Goal: Find specific page/section: Find specific page/section

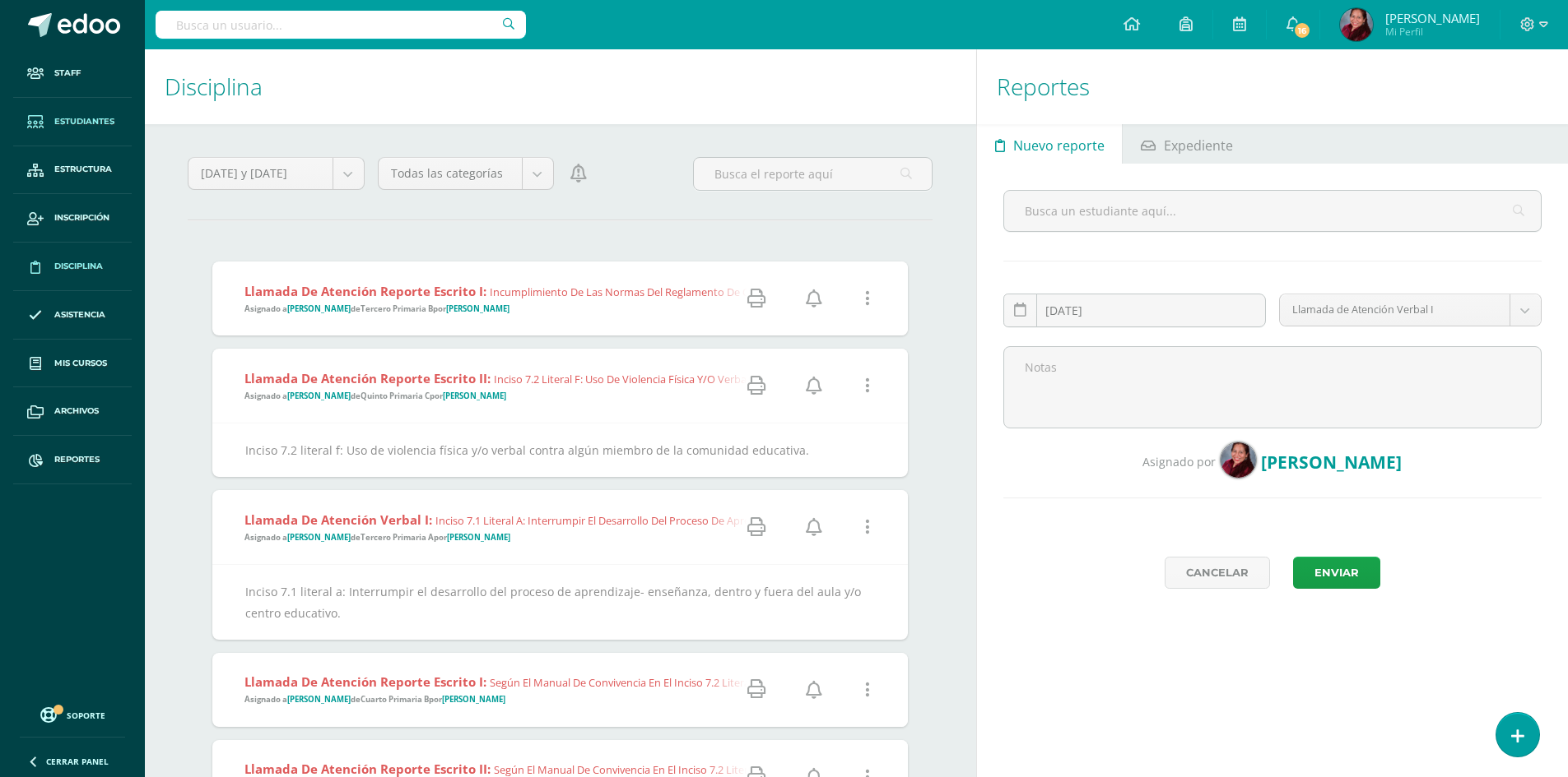
click at [77, 121] on span "Estudiantes" at bounding box center [85, 121] width 60 height 13
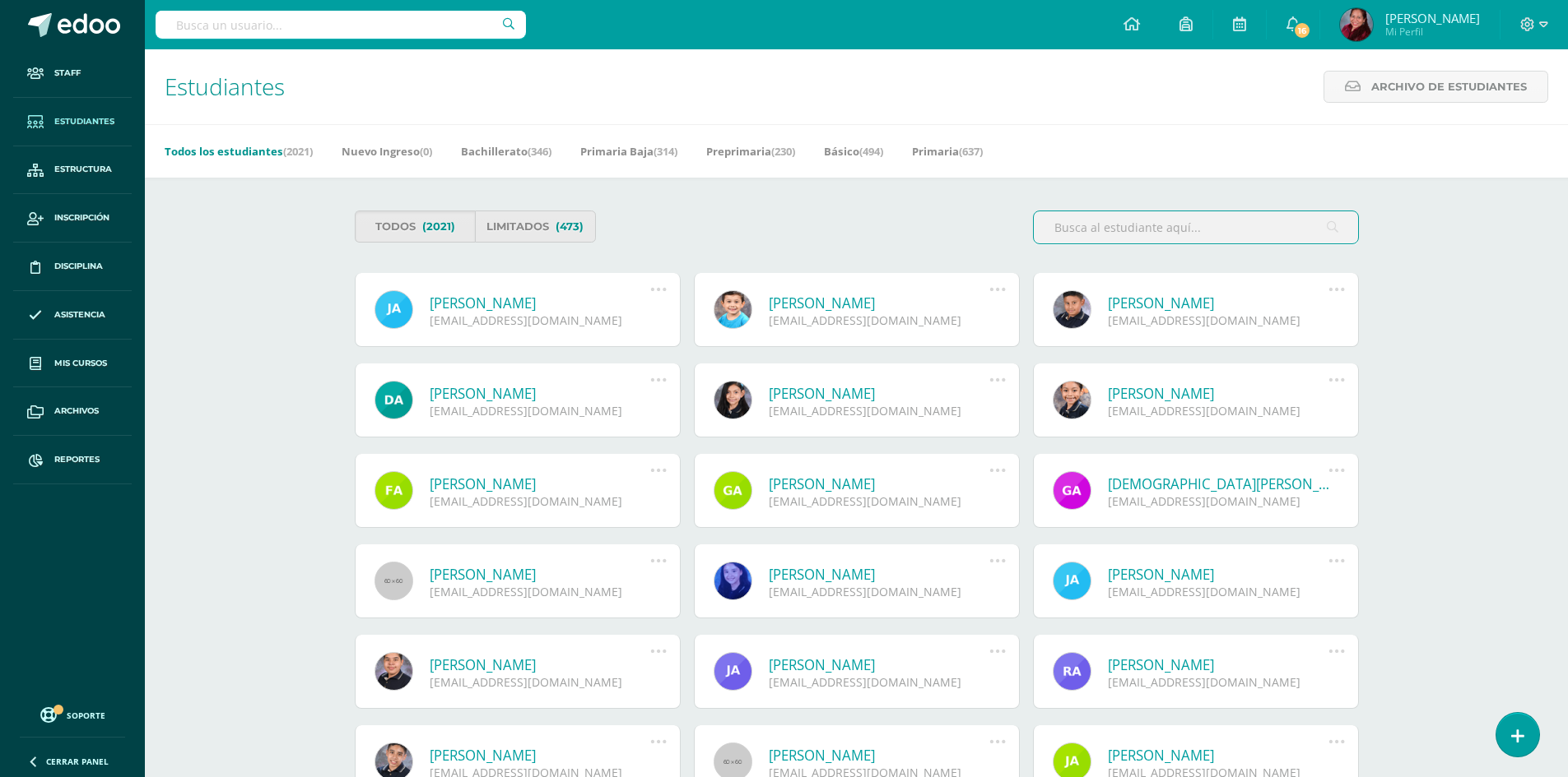
click at [1142, 224] on input "text" at bounding box center [1196, 227] width 324 height 32
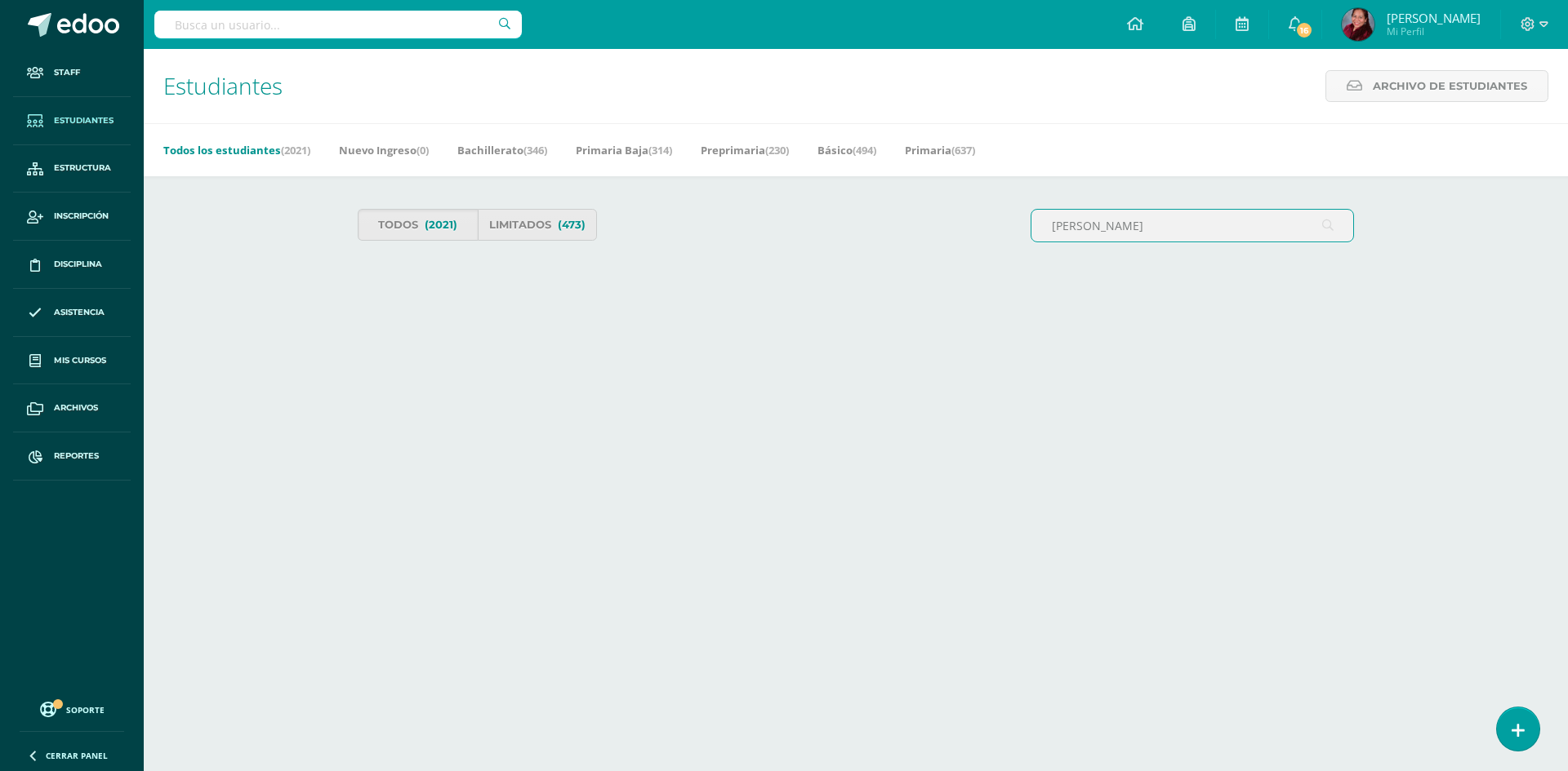
type input "[PERSON_NAME]"
drag, startPoint x: 1155, startPoint y: 233, endPoint x: 865, endPoint y: 216, distance: 290.5
click at [865, 216] on div "Todos (2021) Limitados (473) ana rosa" at bounding box center [856, 233] width 1009 height 47
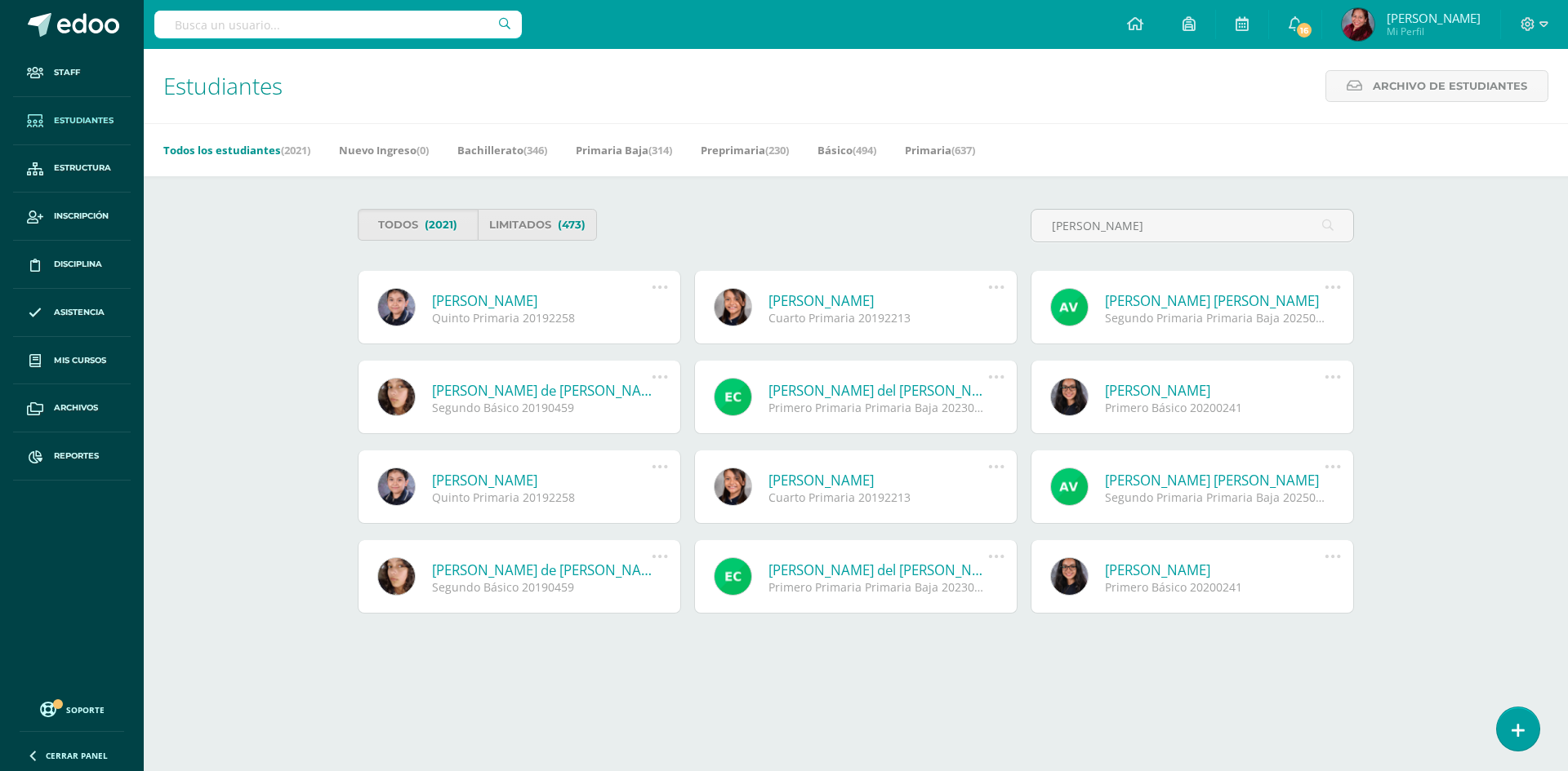
click at [1111, 303] on link "Ana Rosa Victoria Vasquez Calo" at bounding box center [1215, 301] width 220 height 19
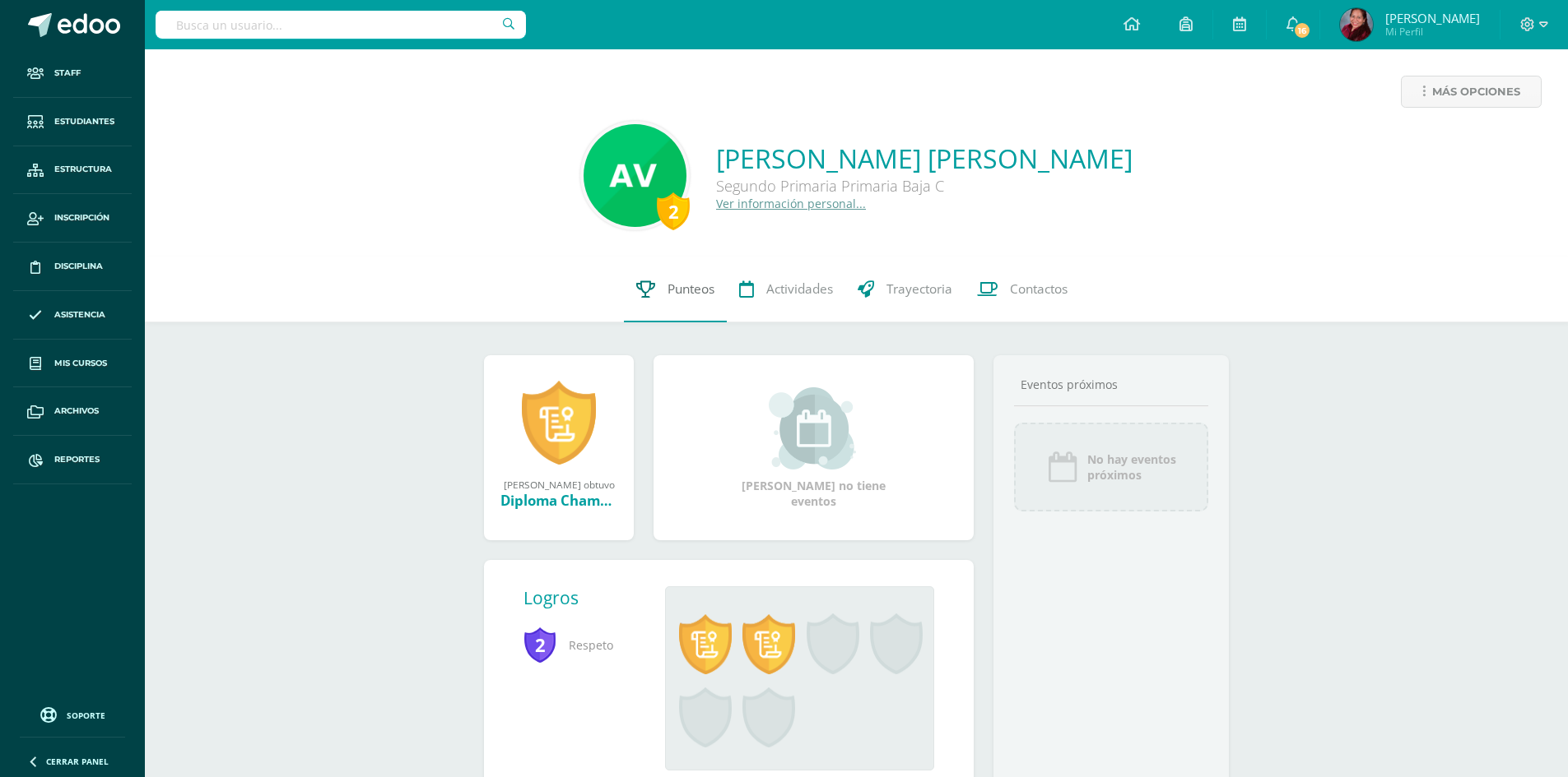
click at [694, 282] on span "Punteos" at bounding box center [691, 289] width 47 height 17
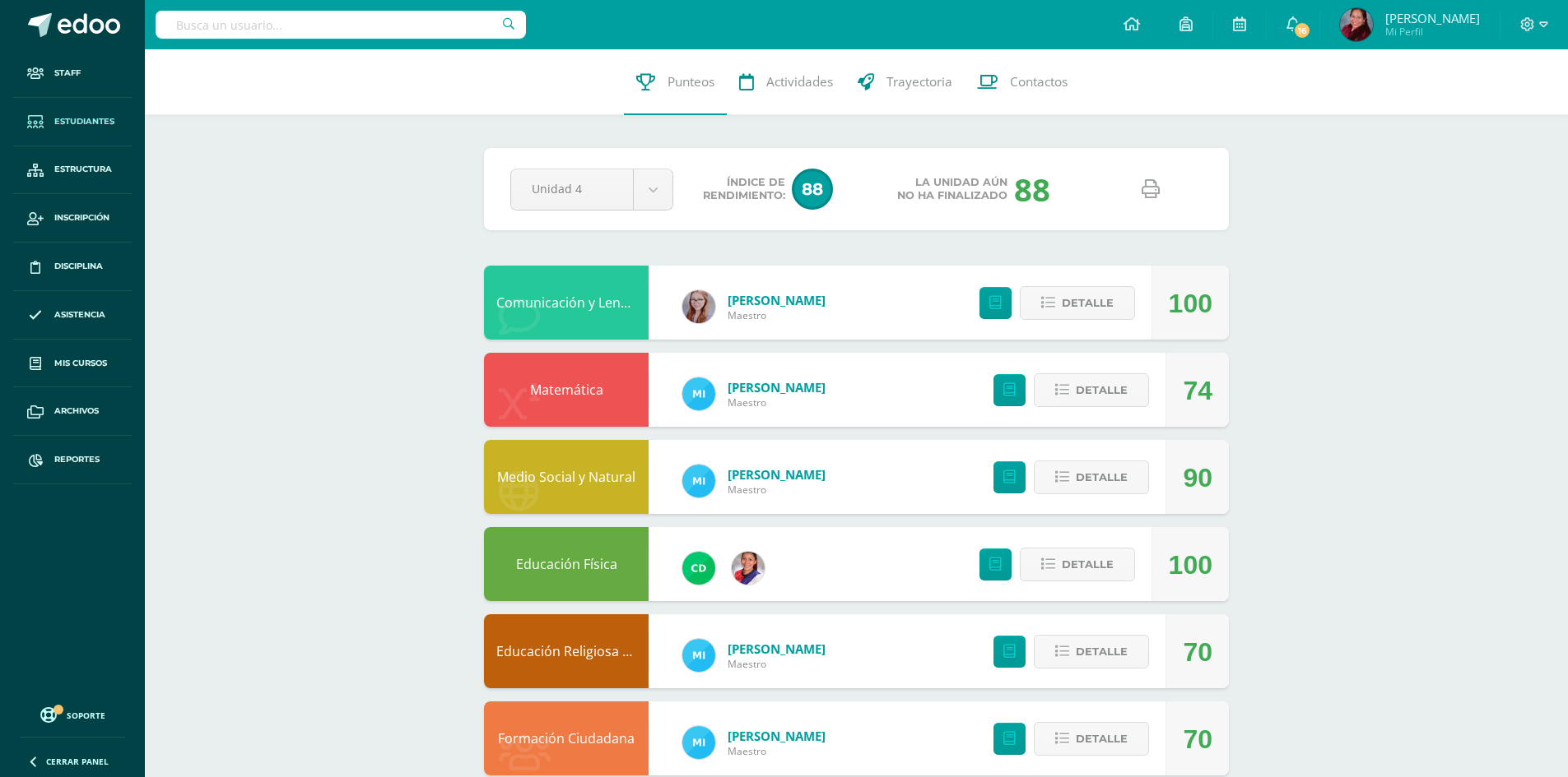
click at [71, 111] on link "Estudiantes" at bounding box center [73, 122] width 119 height 49
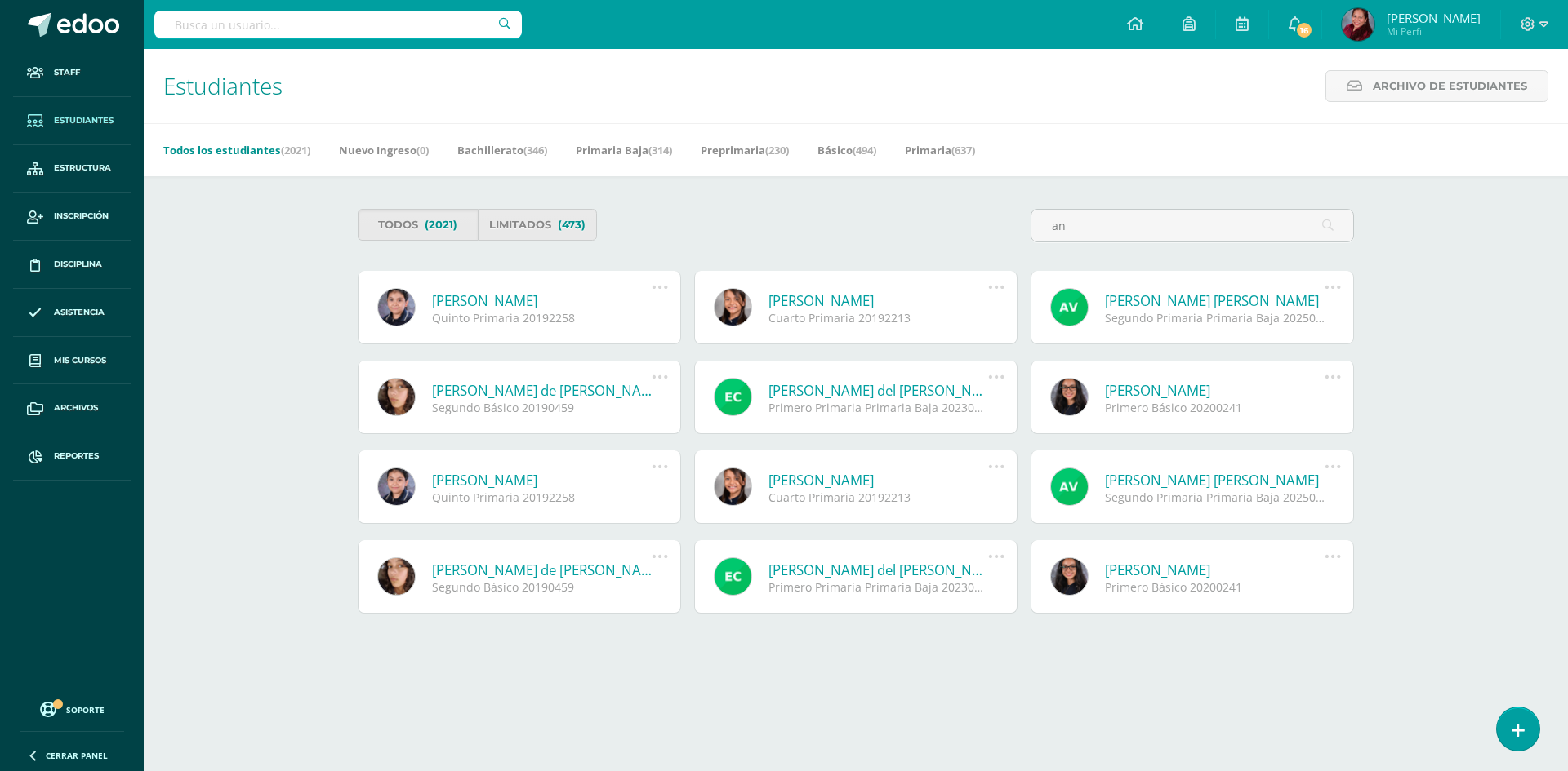
type input "a"
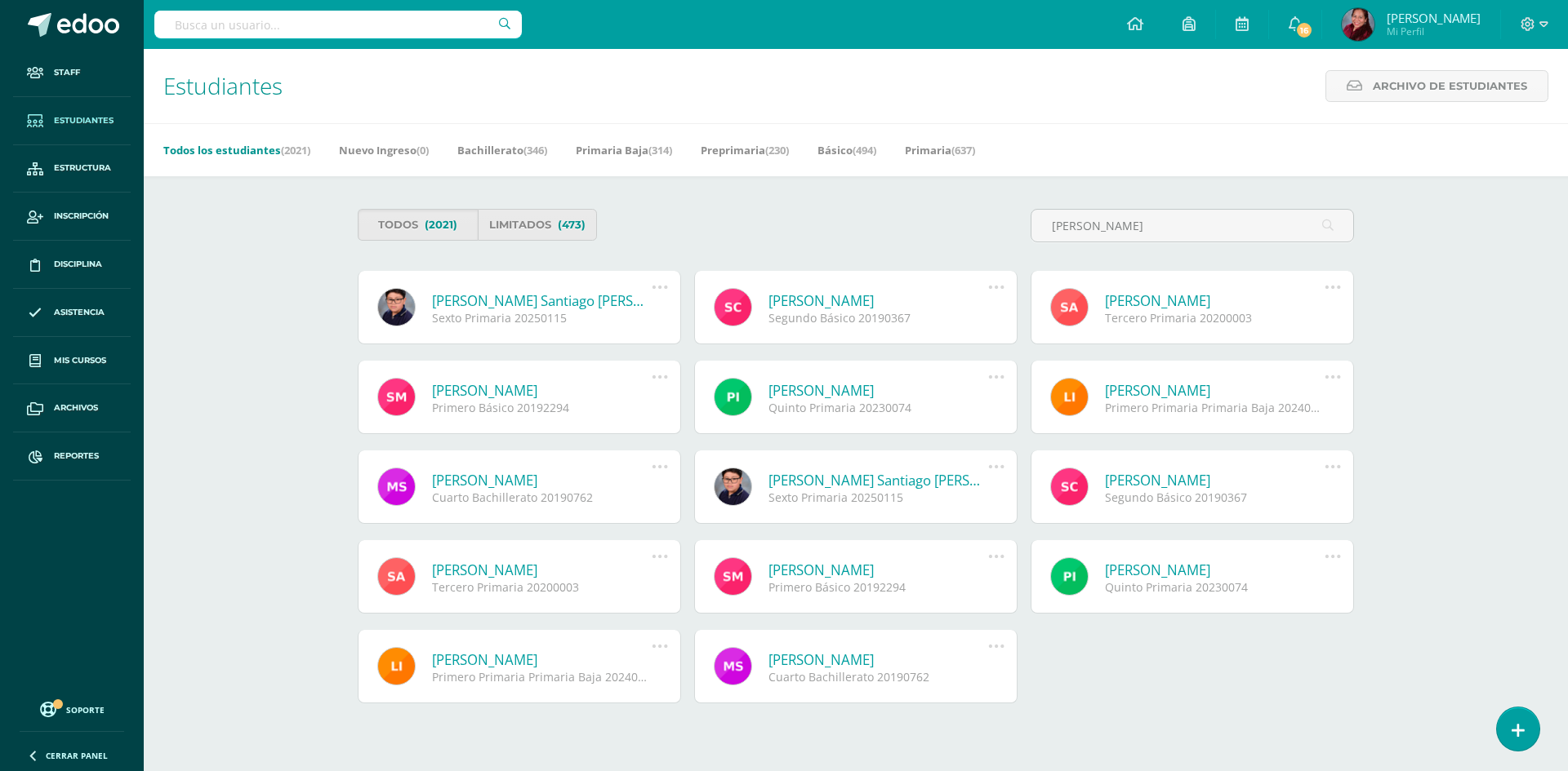
type input "walter santiago"
click at [590, 302] on link "Walter Santiago Vasquez Calo" at bounding box center [541, 301] width 220 height 19
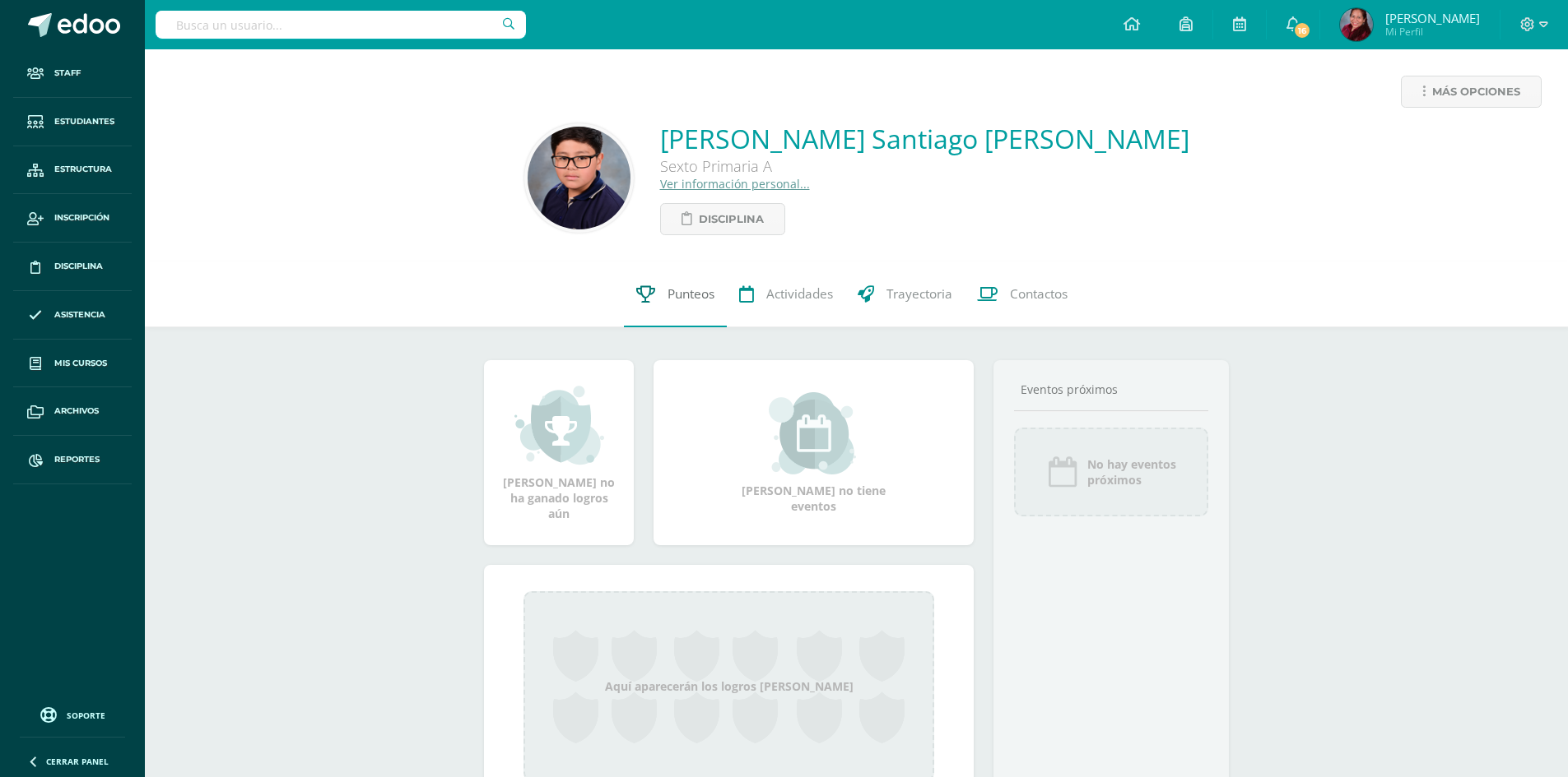
click at [693, 302] on span "Punteos" at bounding box center [691, 294] width 47 height 17
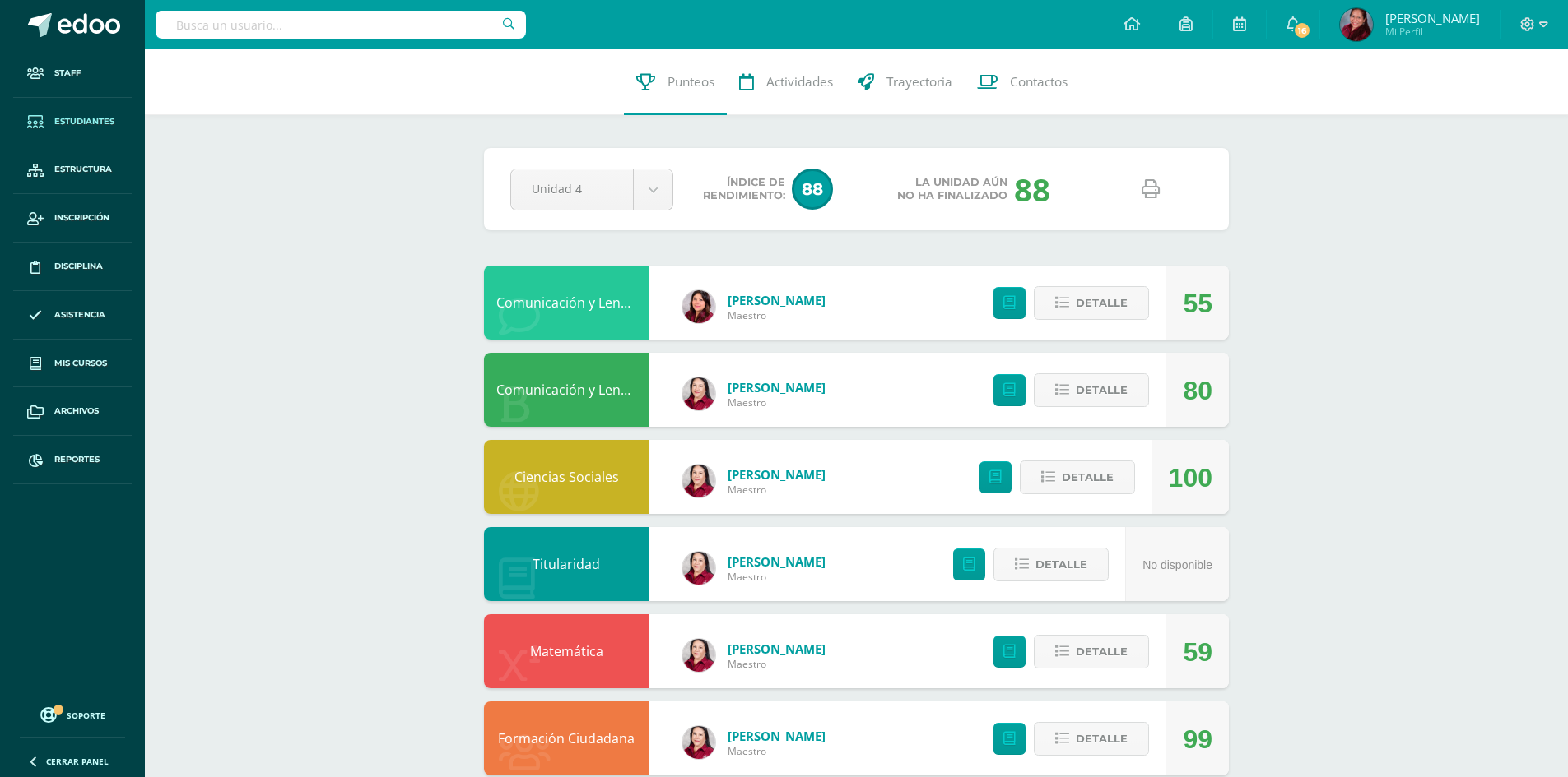
click at [68, 122] on span "Estudiantes" at bounding box center [85, 121] width 60 height 13
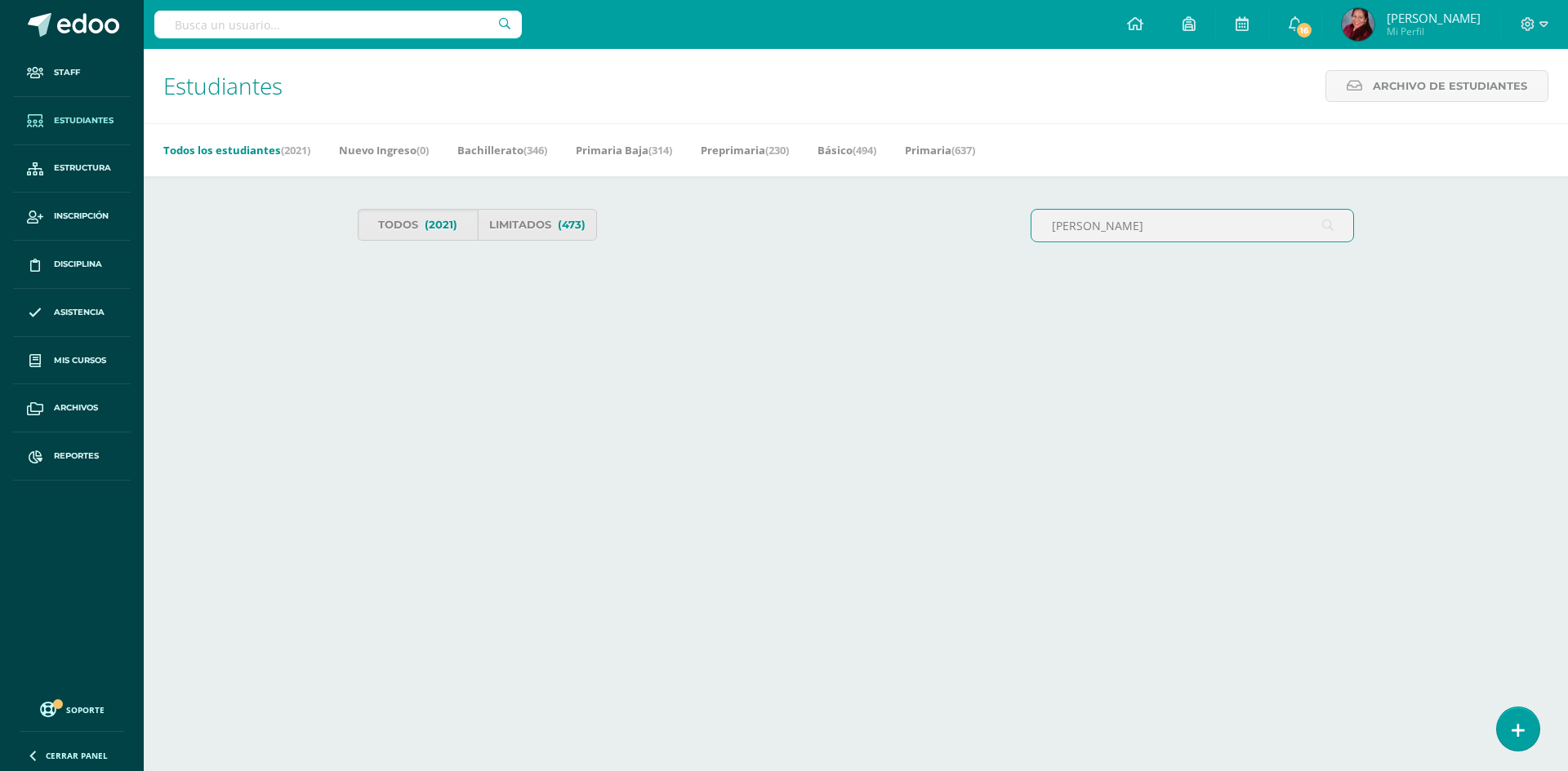
type input "Ramazzini"
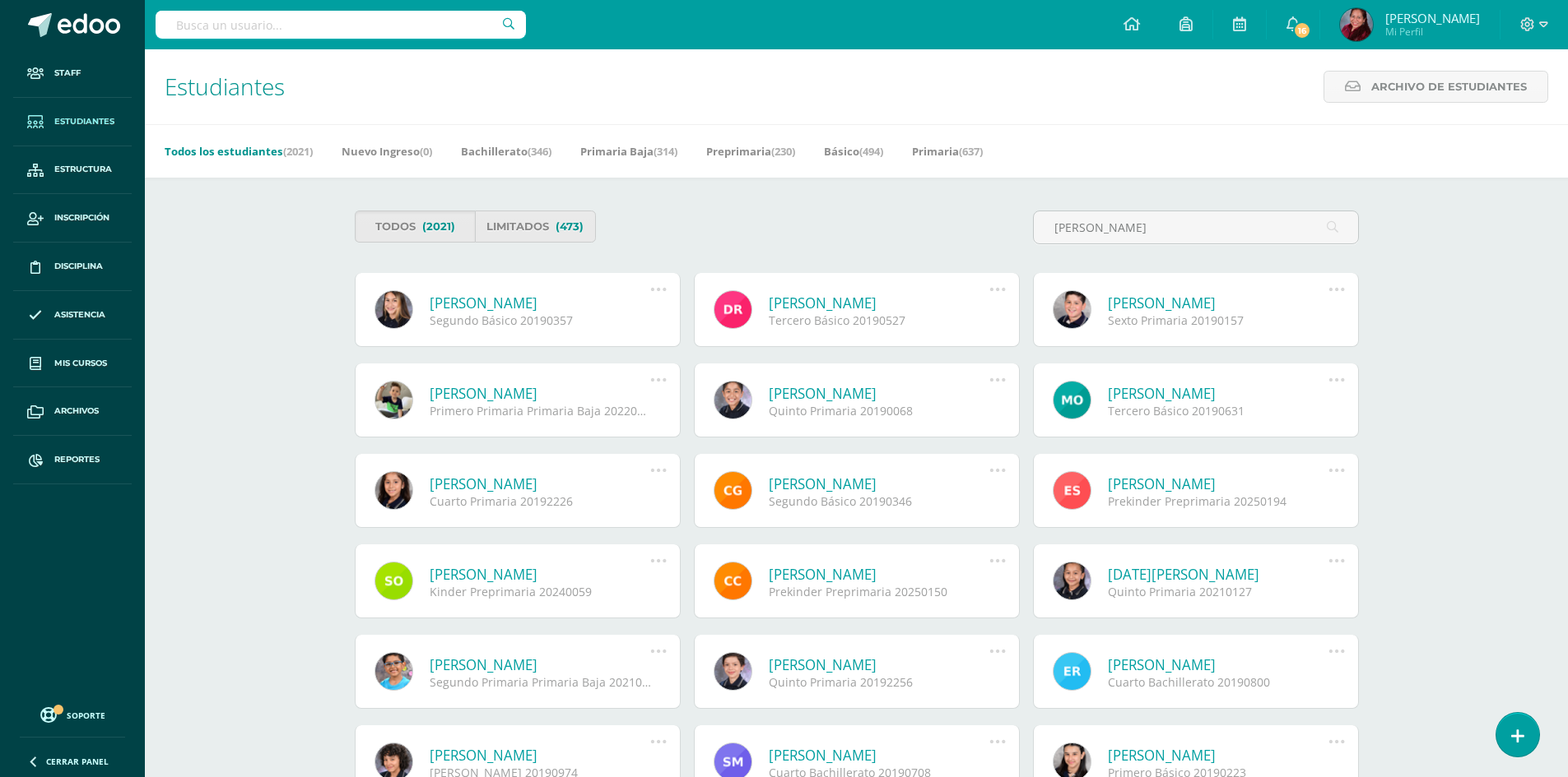
click at [1146, 302] on link "[PERSON_NAME]" at bounding box center [1217, 303] width 221 height 19
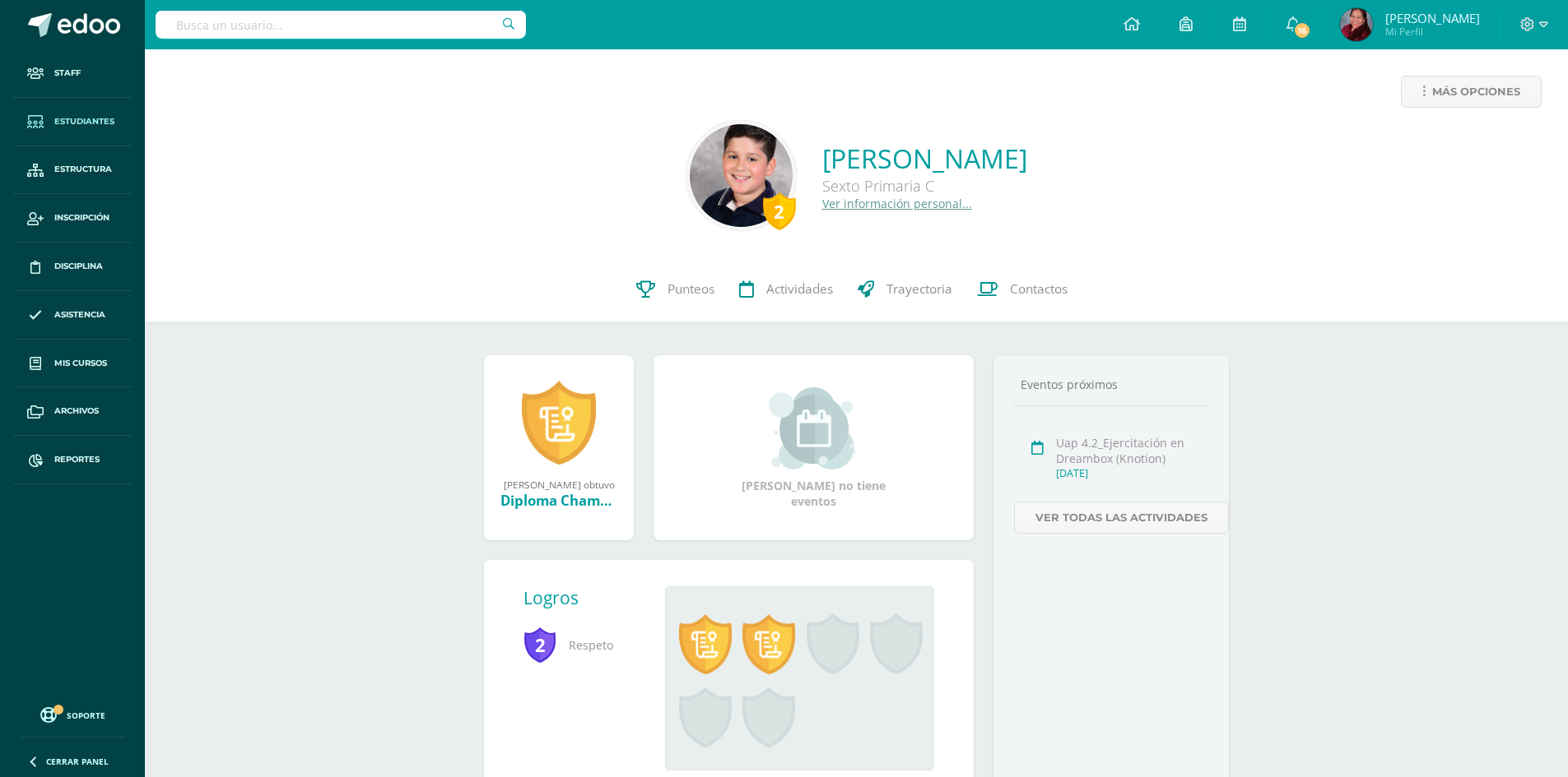
click at [95, 119] on span "Estudiantes" at bounding box center [85, 121] width 60 height 13
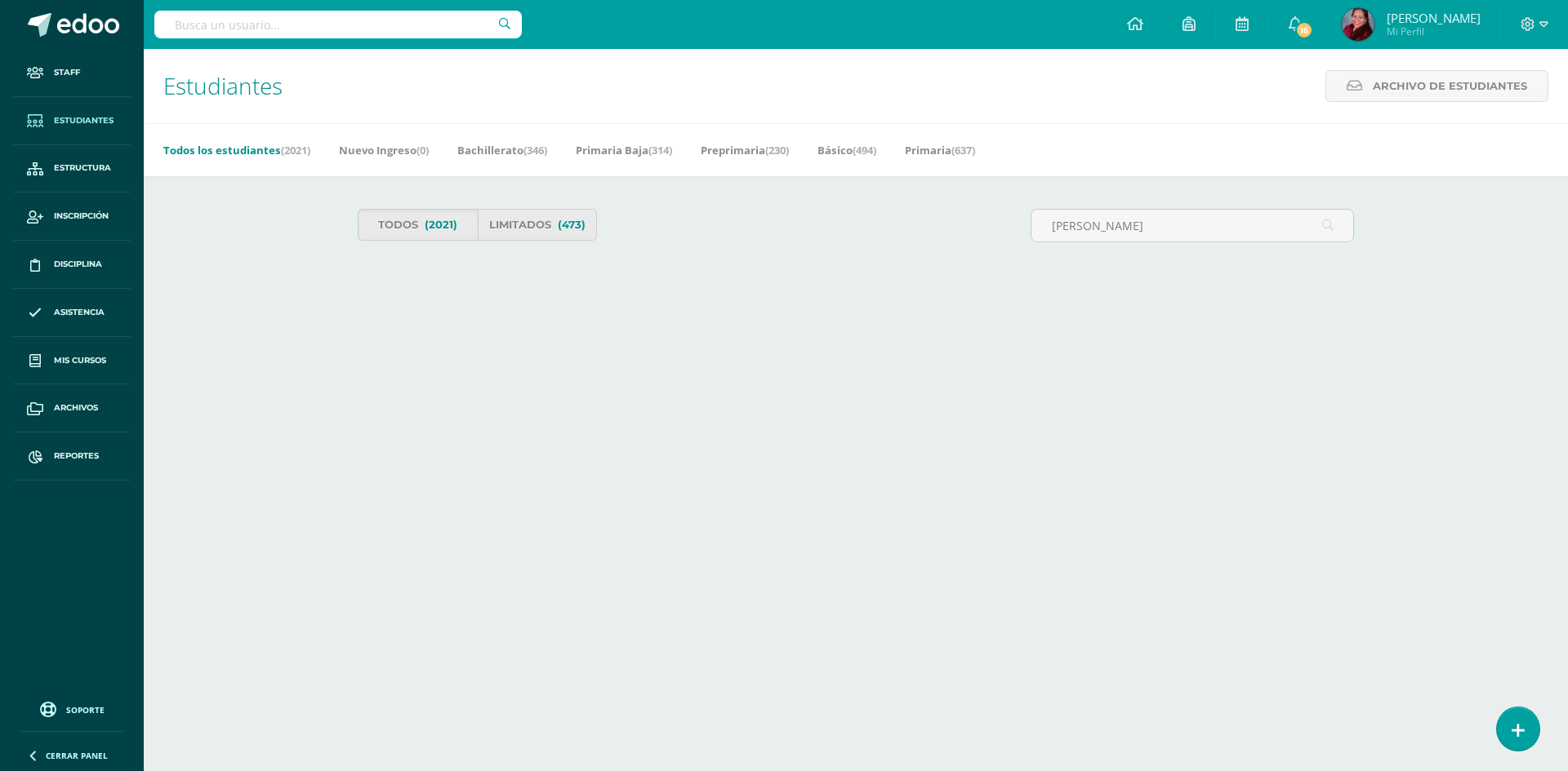
type input "jose julian"
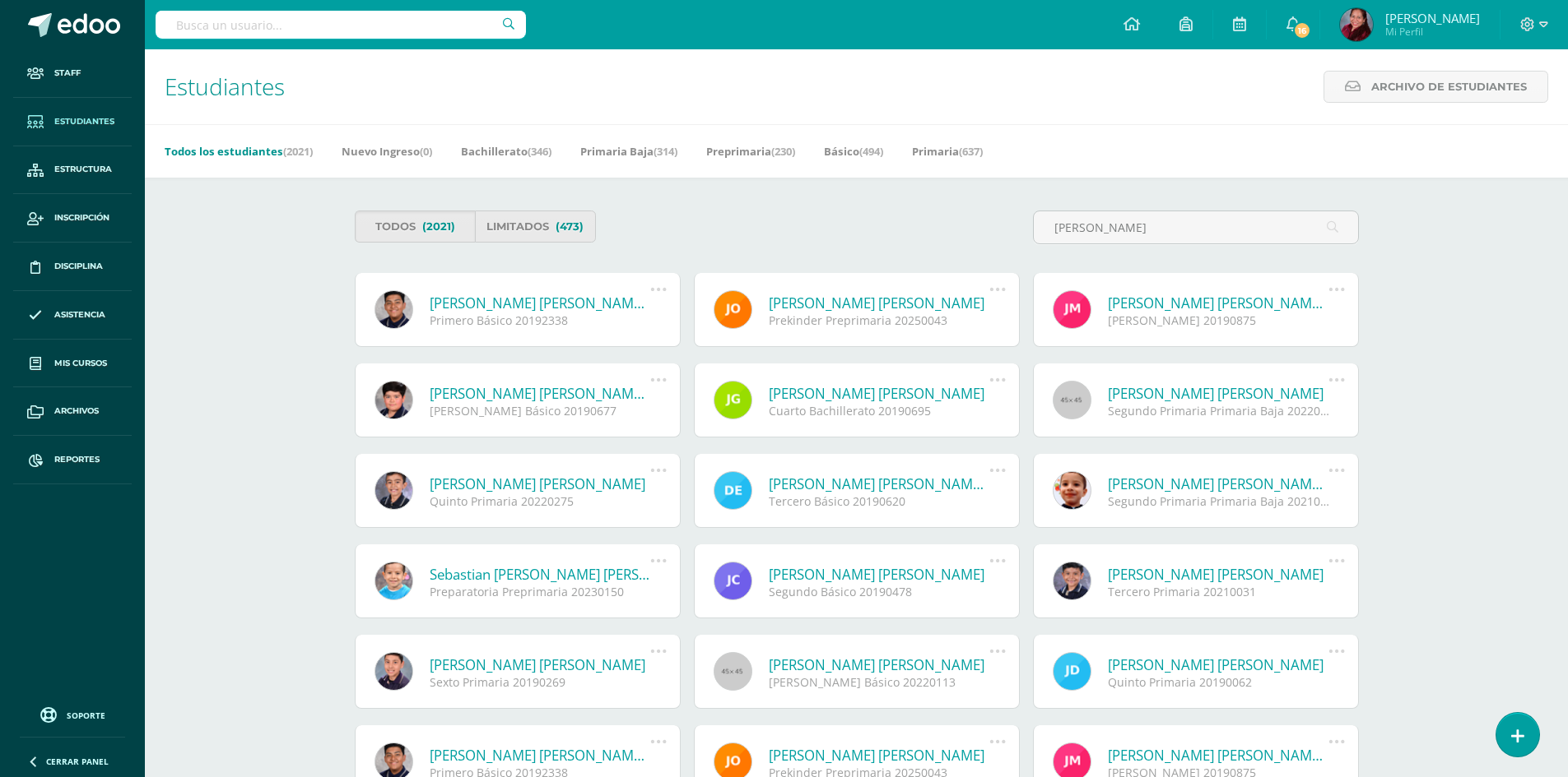
click at [539, 301] on link "José Julian Hernández Portillo" at bounding box center [540, 303] width 221 height 19
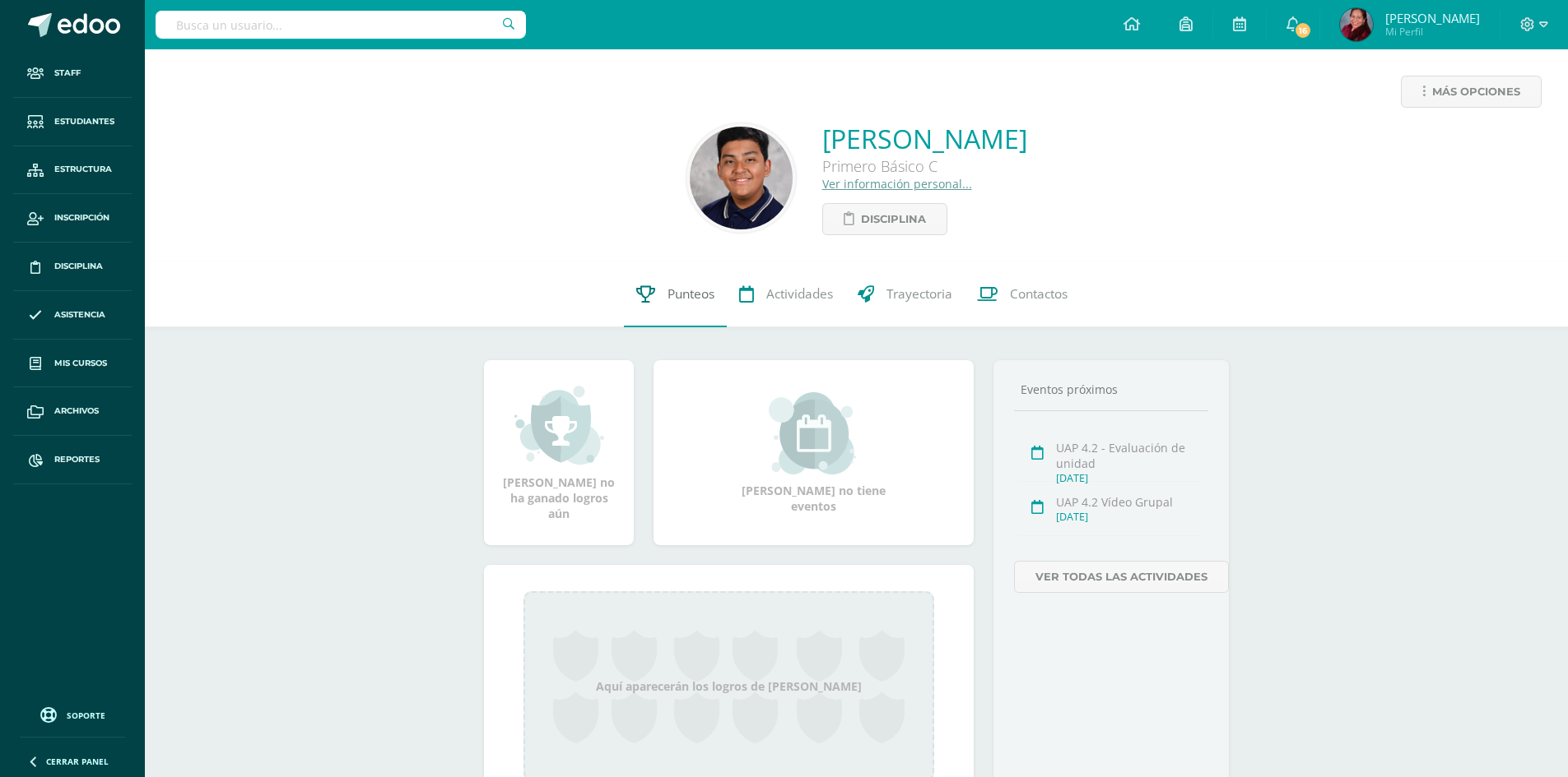
click at [699, 299] on span "Punteos" at bounding box center [691, 294] width 47 height 17
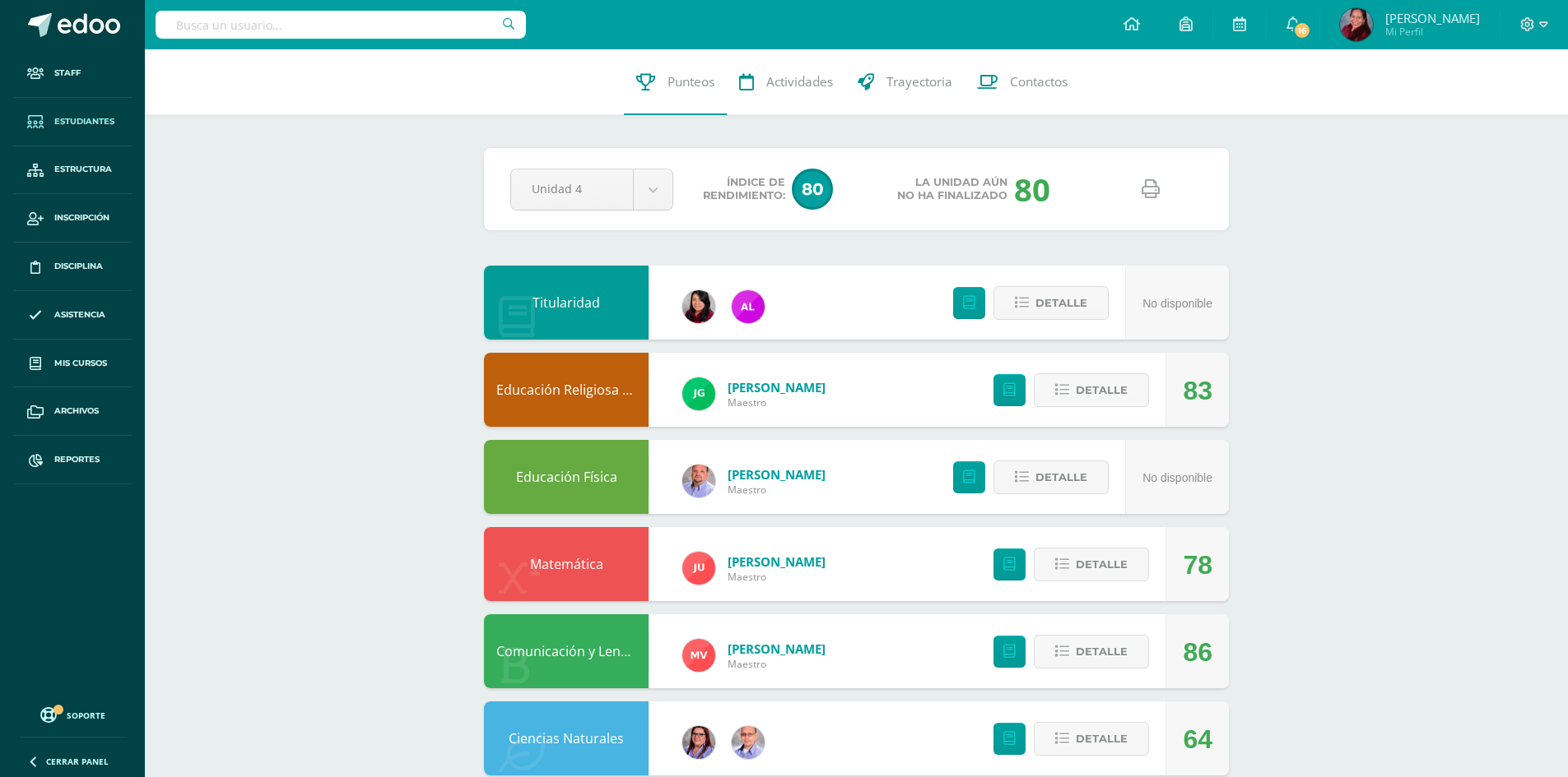
click at [61, 121] on span "Estudiantes" at bounding box center [85, 121] width 60 height 13
